Goal: Information Seeking & Learning: Learn about a topic

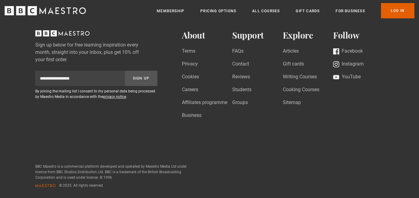
click at [232, 108] on li "Affiliates programme" at bounding box center [207, 104] width 51 height 10
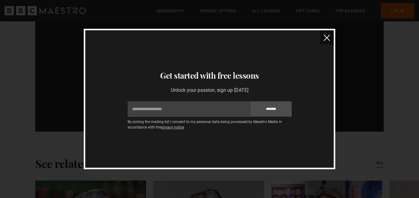
scroll to position [1142, 0]
click at [325, 35] on img "close" at bounding box center [327, 38] width 6 height 6
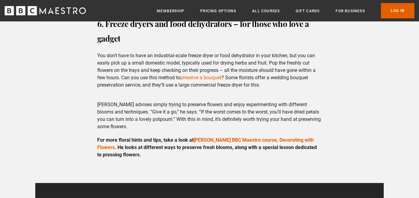
scroll to position [964, 0]
